Goal: Transaction & Acquisition: Purchase product/service

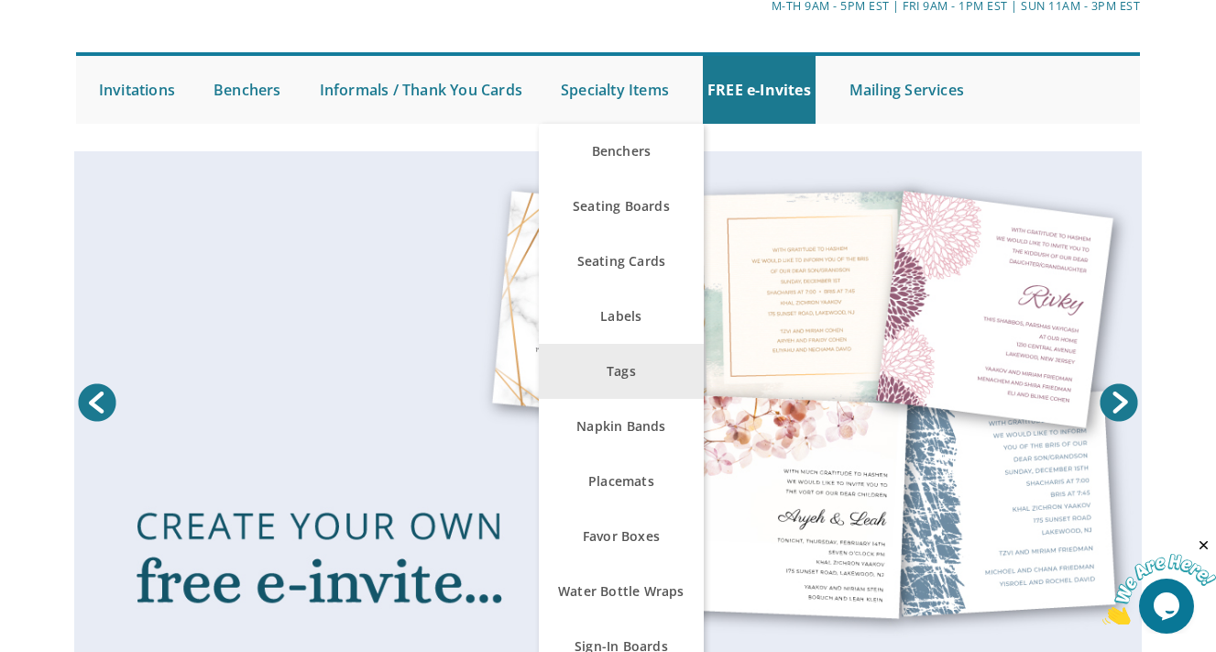
scroll to position [133, 0]
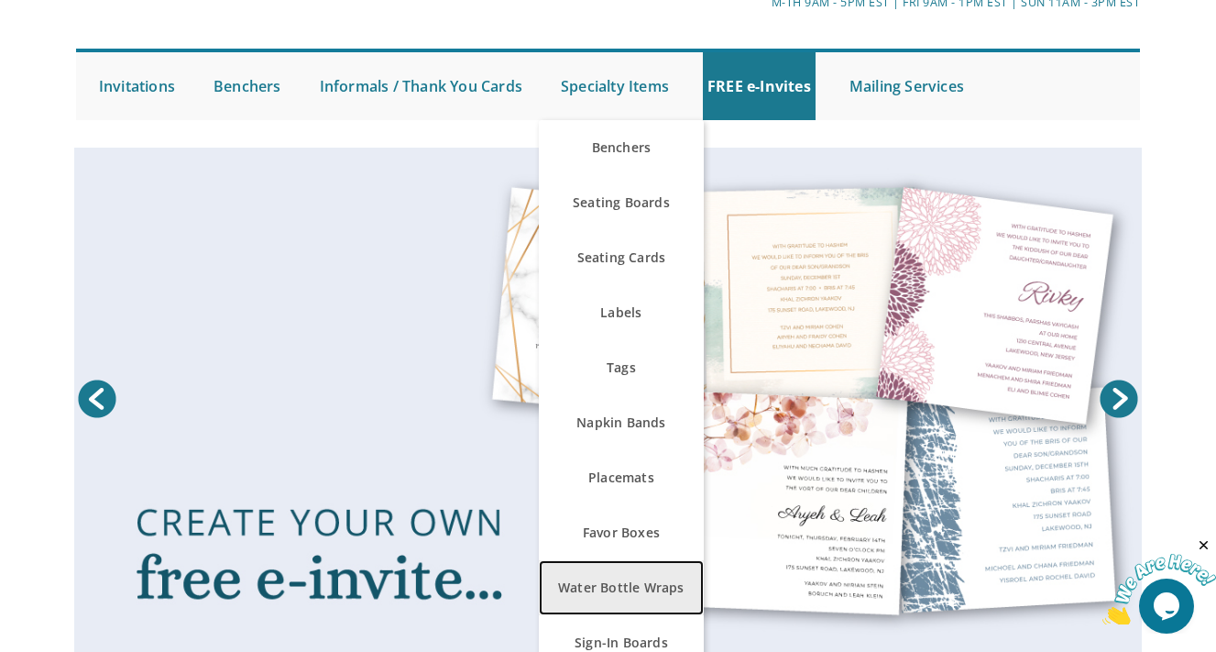
click at [621, 588] on link "Water Bottle Wraps" at bounding box center [621, 587] width 165 height 55
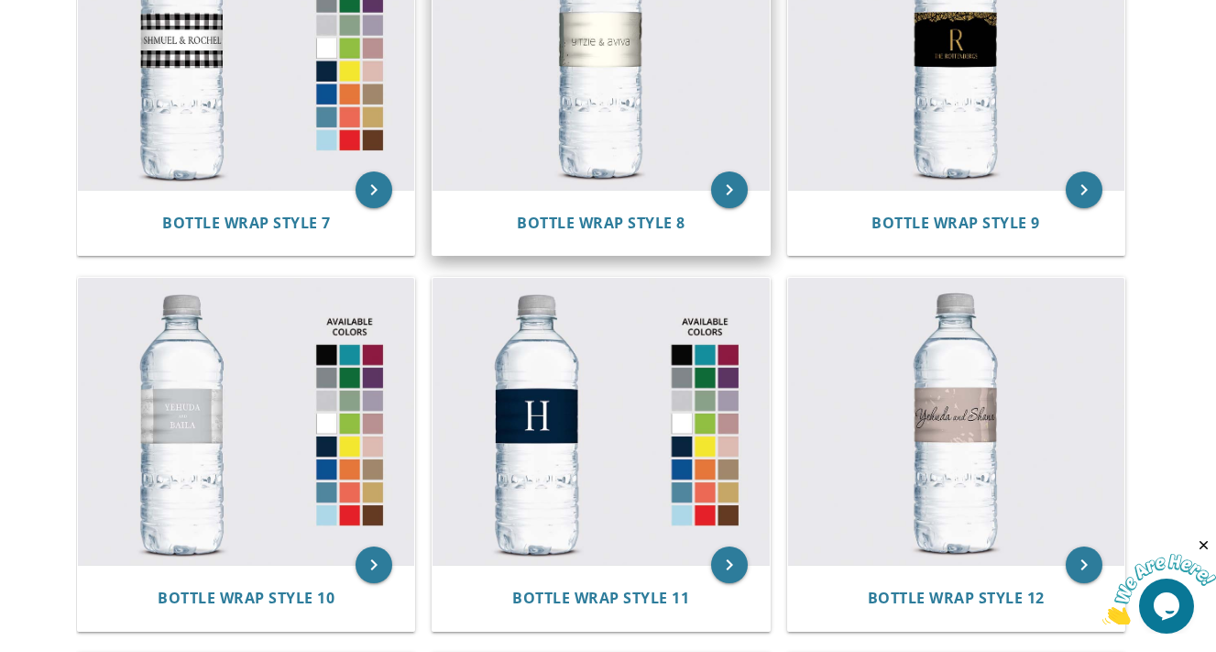
scroll to position [1523, 0]
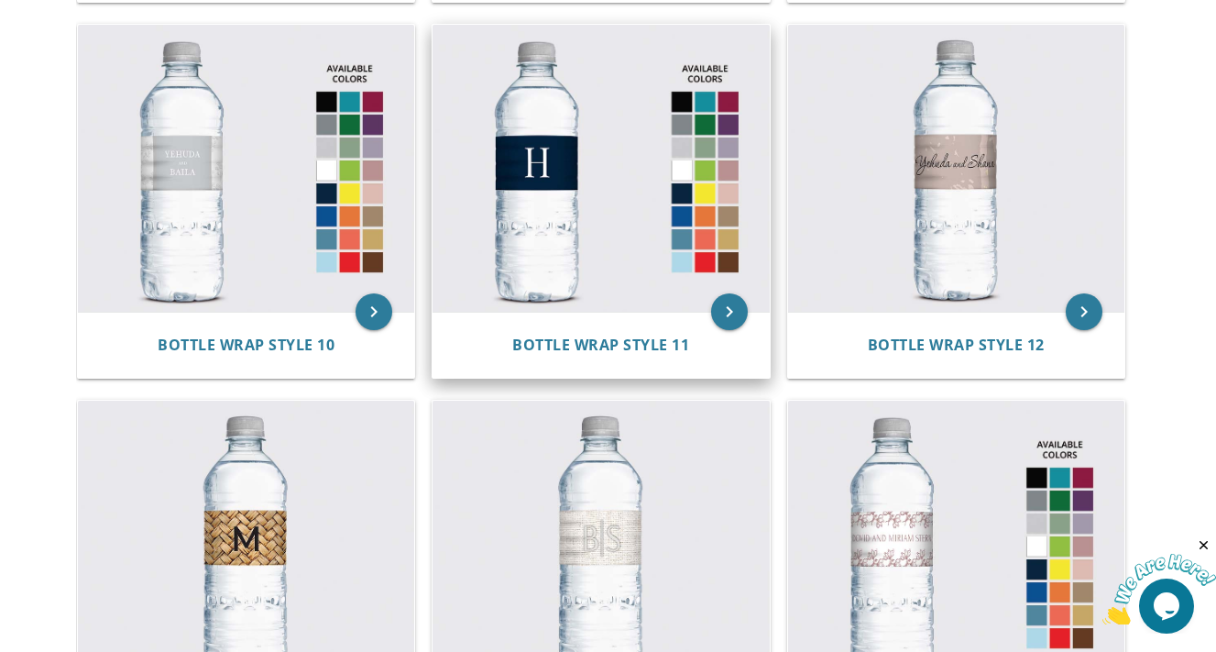
click at [566, 237] on img at bounding box center [601, 168] width 336 height 287
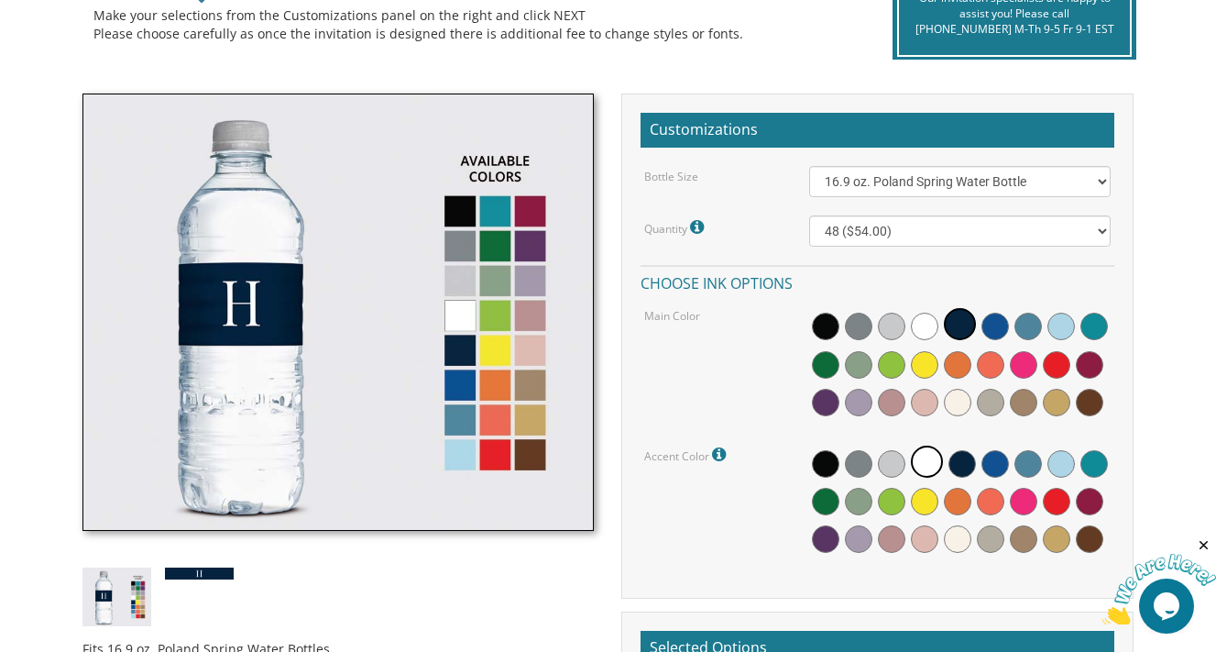
scroll to position [452, 0]
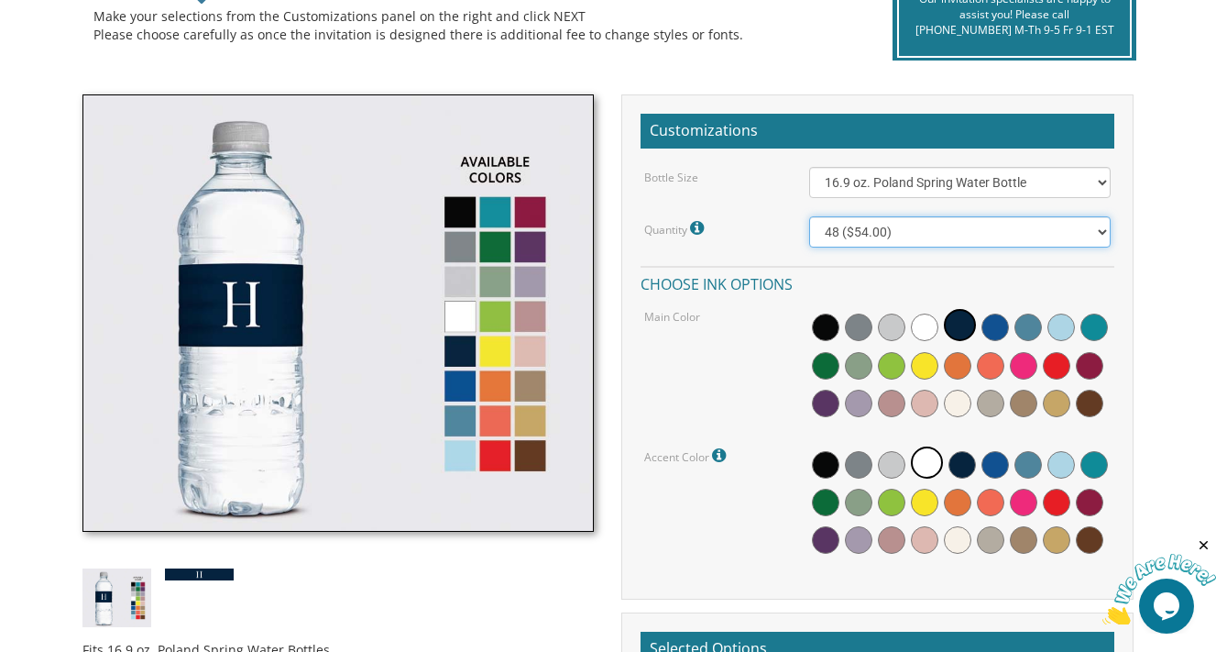
click at [862, 228] on select "48 ($54.00) 96 ($72.00) 144 ($99.00) 192 ($126.00)" at bounding box center [960, 231] width 302 height 31
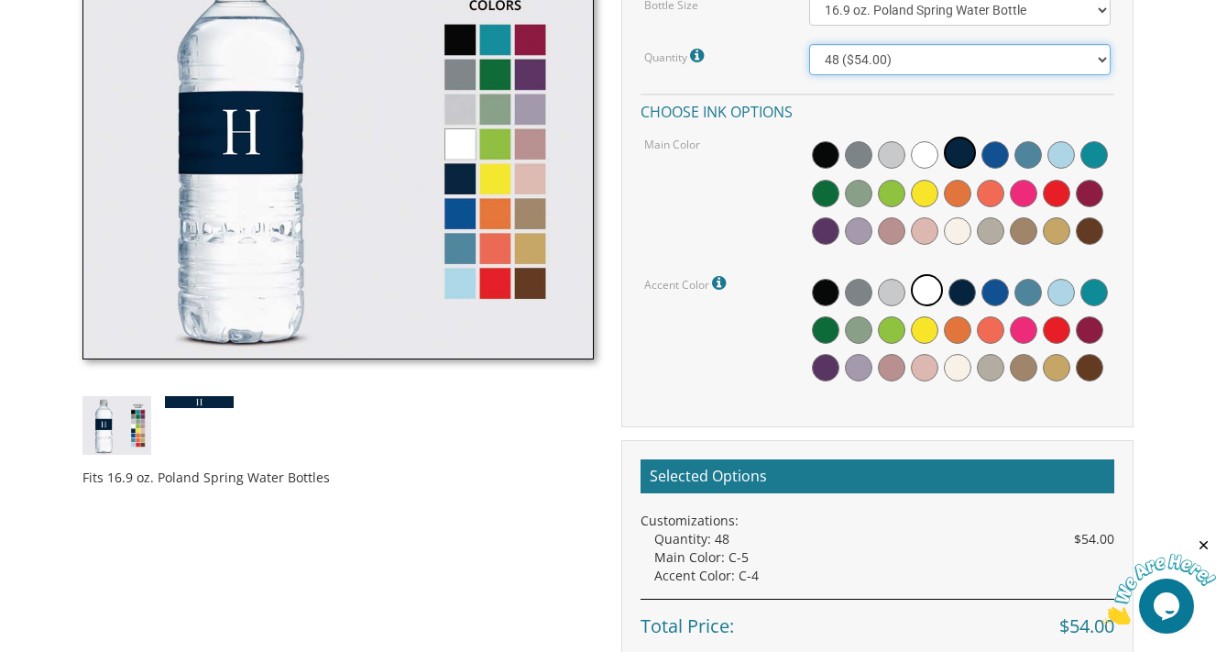
scroll to position [0, 0]
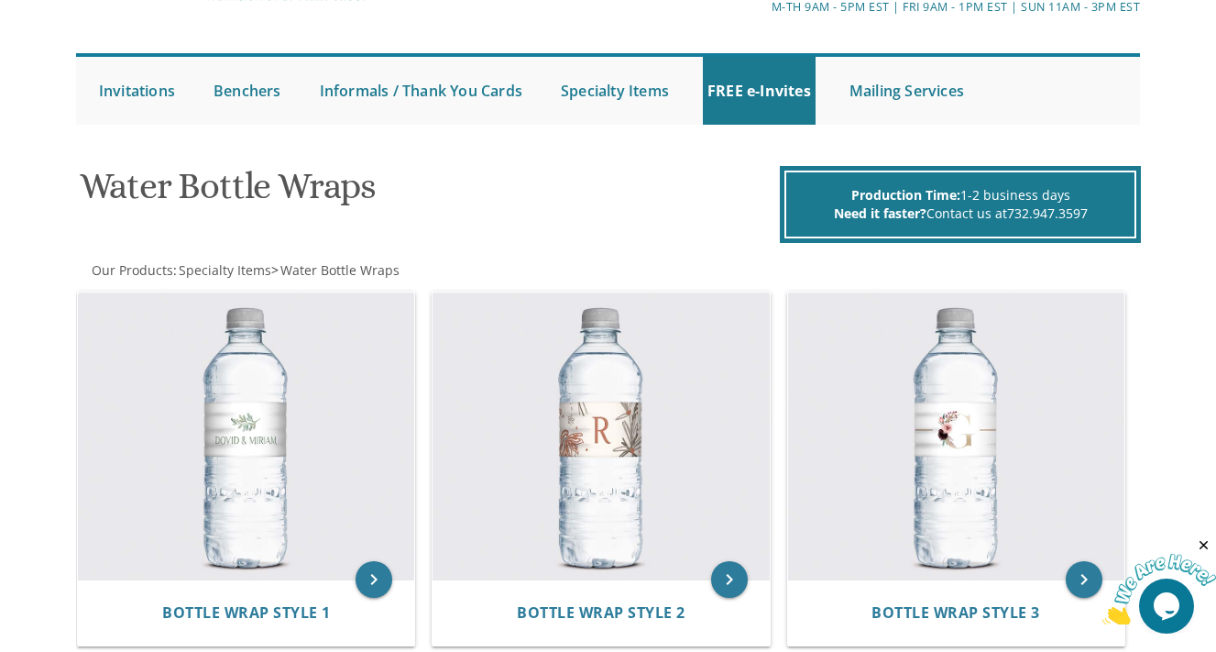
scroll to position [409, 0]
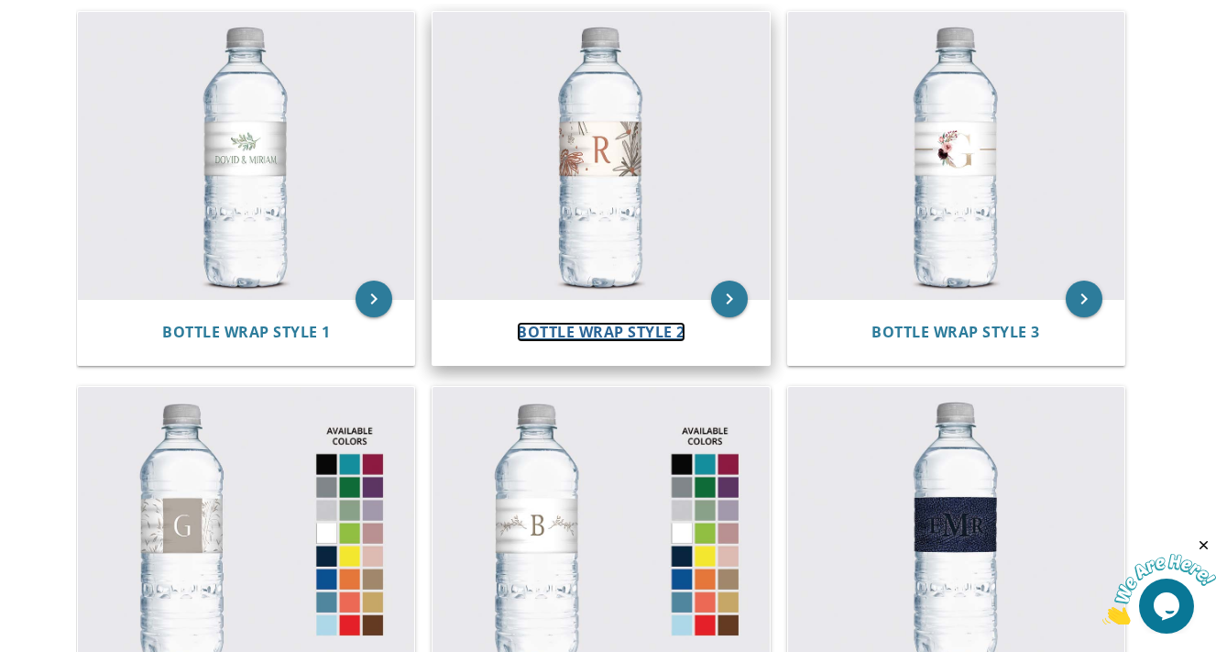
click at [631, 334] on span "Bottle Wrap Style 2" at bounding box center [601, 332] width 169 height 20
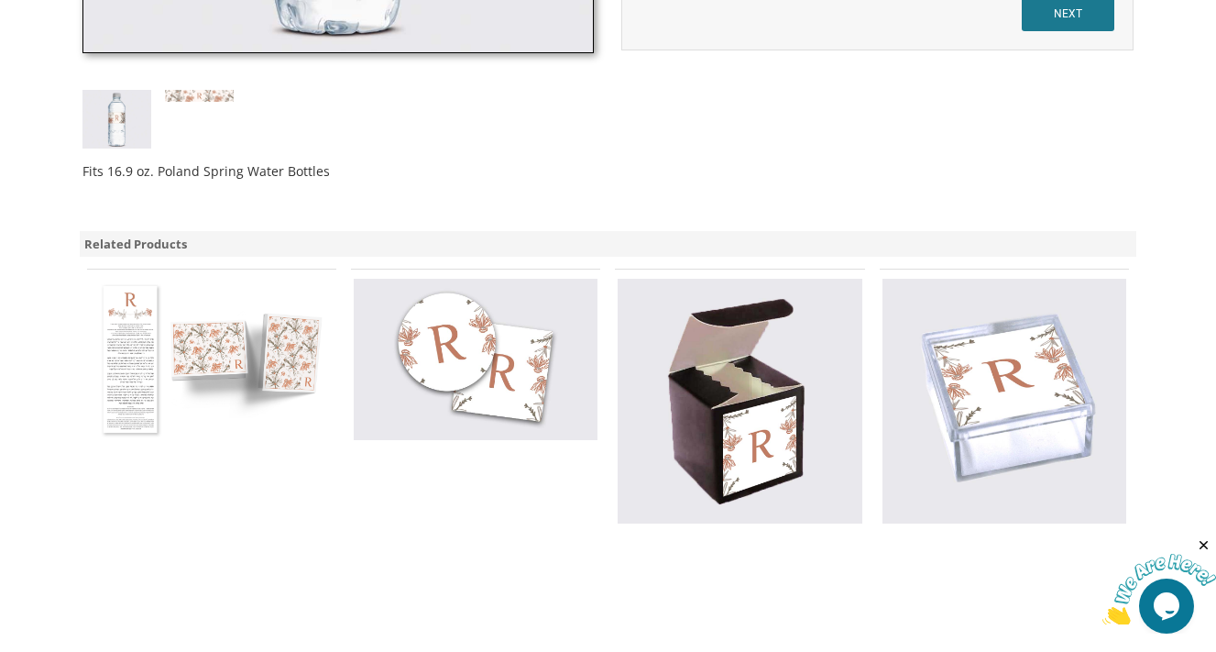
scroll to position [310, 0]
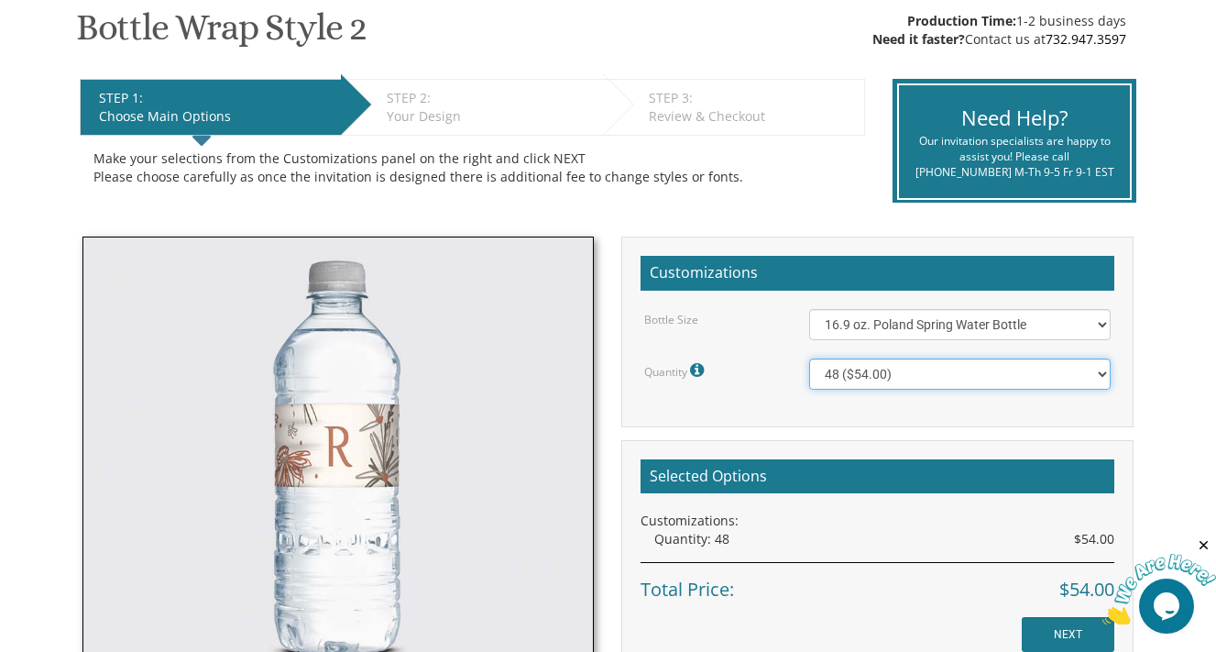
click at [995, 365] on select "48 ($54.00) 96 ($72.00) 144 ($99.00) 192 ($126.00)" at bounding box center [960, 373] width 302 height 31
click at [1042, 381] on select "48 ($54.00) 96 ($72.00) 144 ($99.00) 192 ($126.00)" at bounding box center [960, 373] width 302 height 31
